Goal: Information Seeking & Learning: Learn about a topic

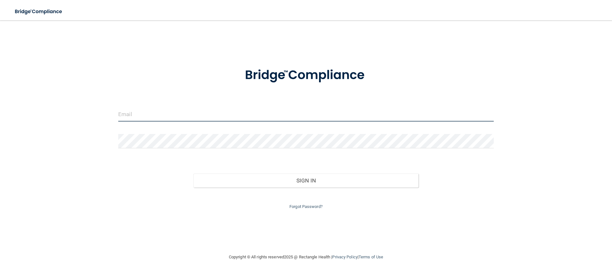
click at [195, 115] on input "email" at bounding box center [306, 114] width 376 height 14
type input "[EMAIL_ADDRESS][DOMAIN_NAME]"
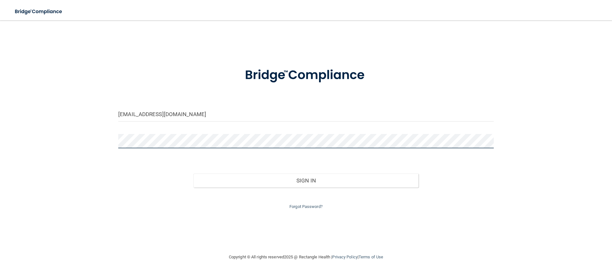
click at [194, 173] on button "Sign In" at bounding box center [306, 180] width 225 height 14
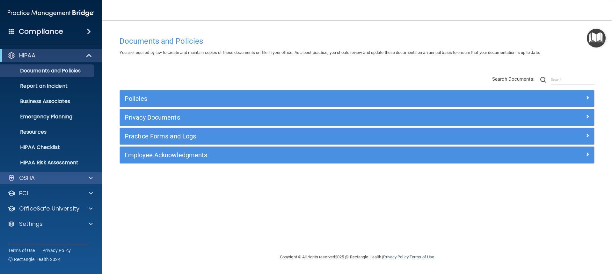
click at [72, 183] on div "OSHA" at bounding box center [51, 178] width 102 height 13
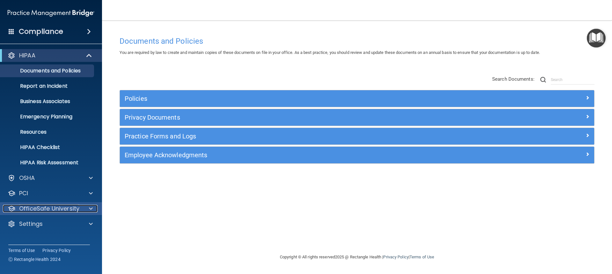
click at [74, 209] on p "OfficeSafe University" at bounding box center [49, 209] width 60 height 8
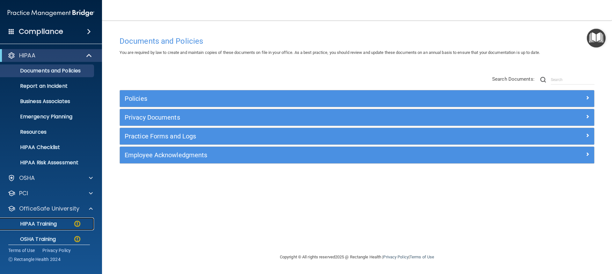
click at [49, 226] on p "HIPAA Training" at bounding box center [30, 224] width 53 height 6
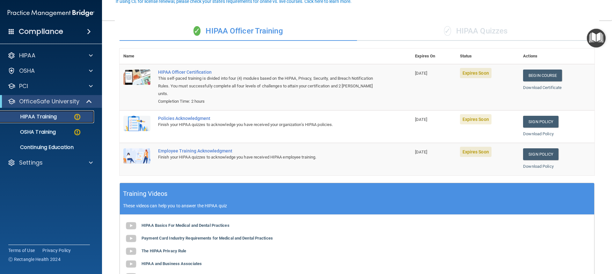
scroll to position [64, 0]
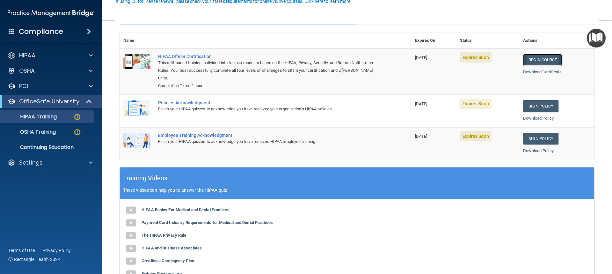
click at [550, 61] on link "Begin Course" at bounding box center [542, 60] width 39 height 12
